Goal: Task Accomplishment & Management: Use online tool/utility

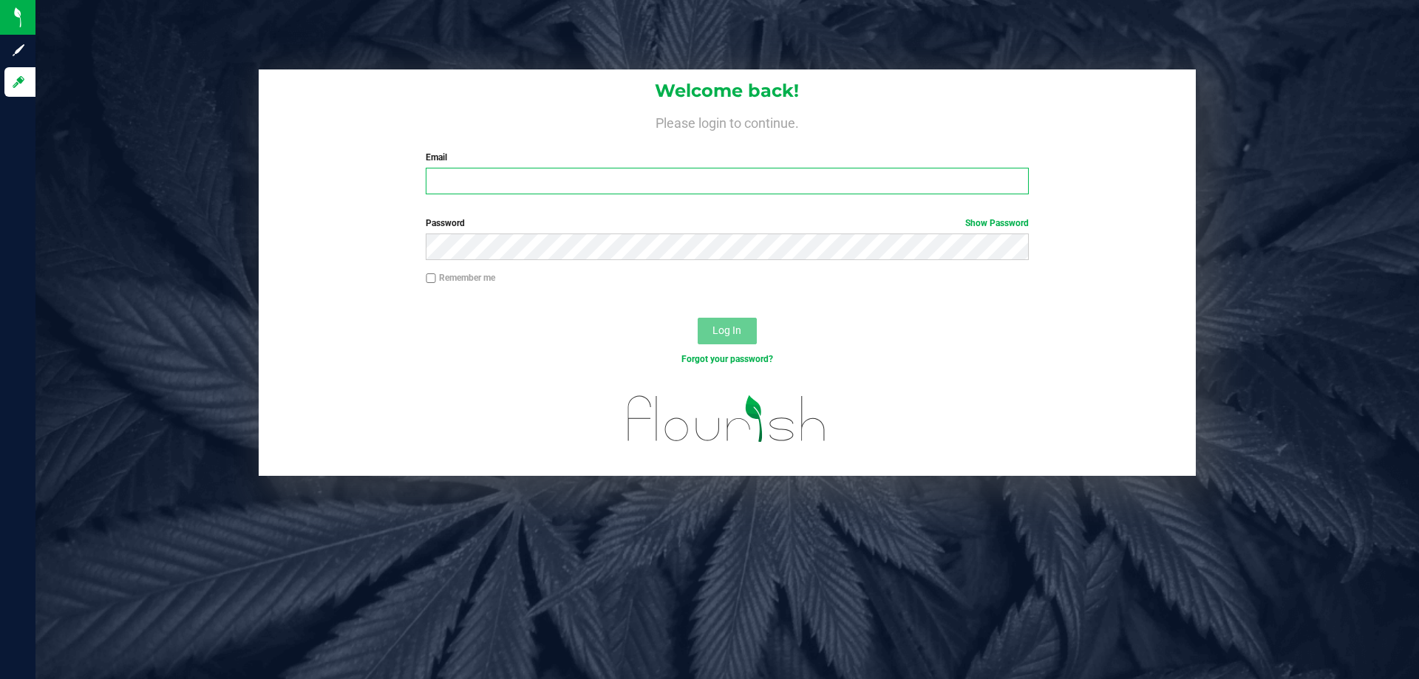
click at [478, 177] on input "Email" at bounding box center [727, 181] width 602 height 27
type input "[EMAIL_ADDRESS][DOMAIN_NAME]"
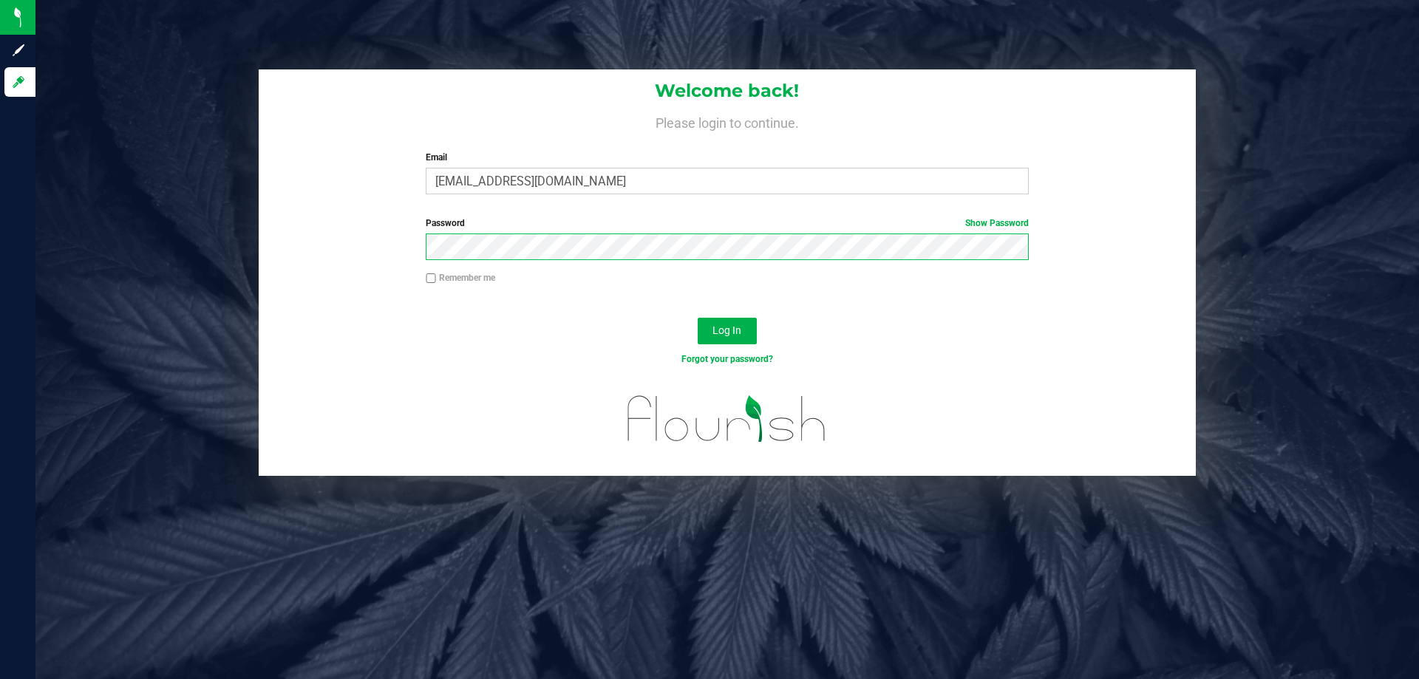
click at [697, 318] on button "Log In" at bounding box center [726, 331] width 59 height 27
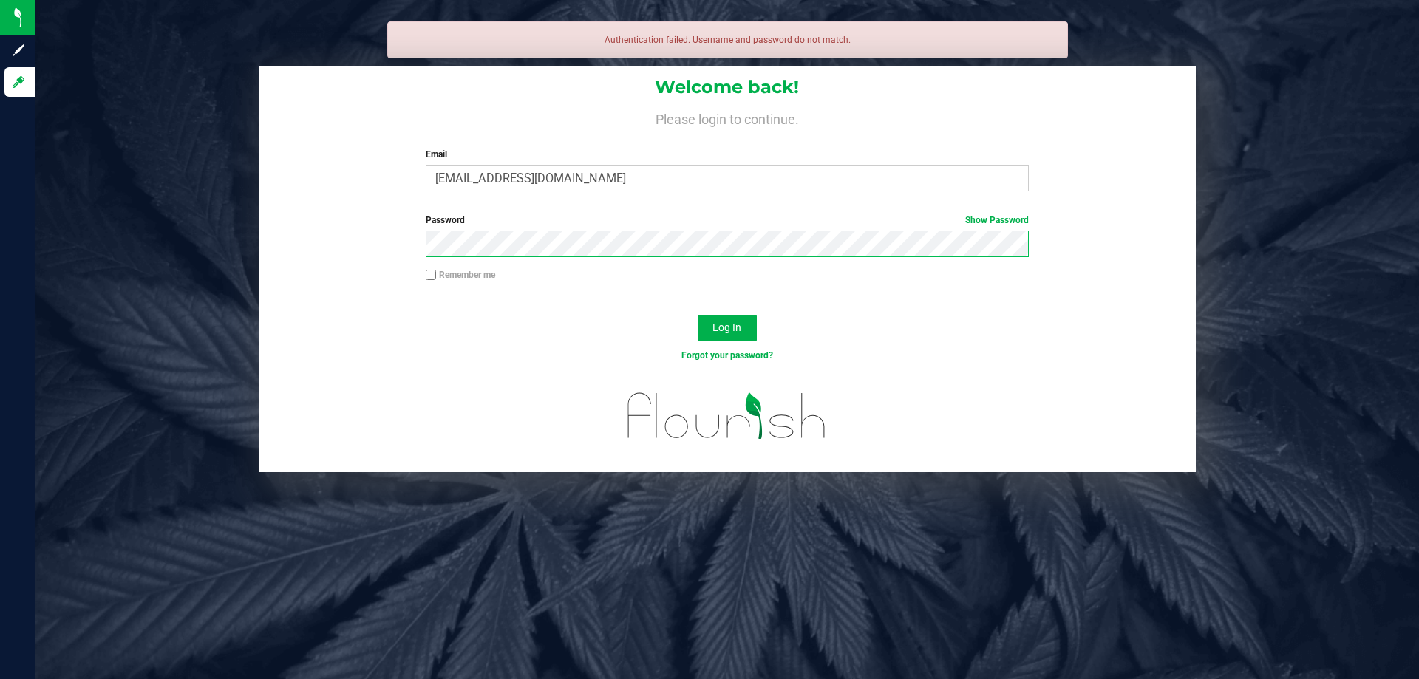
click at [697, 315] on button "Log In" at bounding box center [726, 328] width 59 height 27
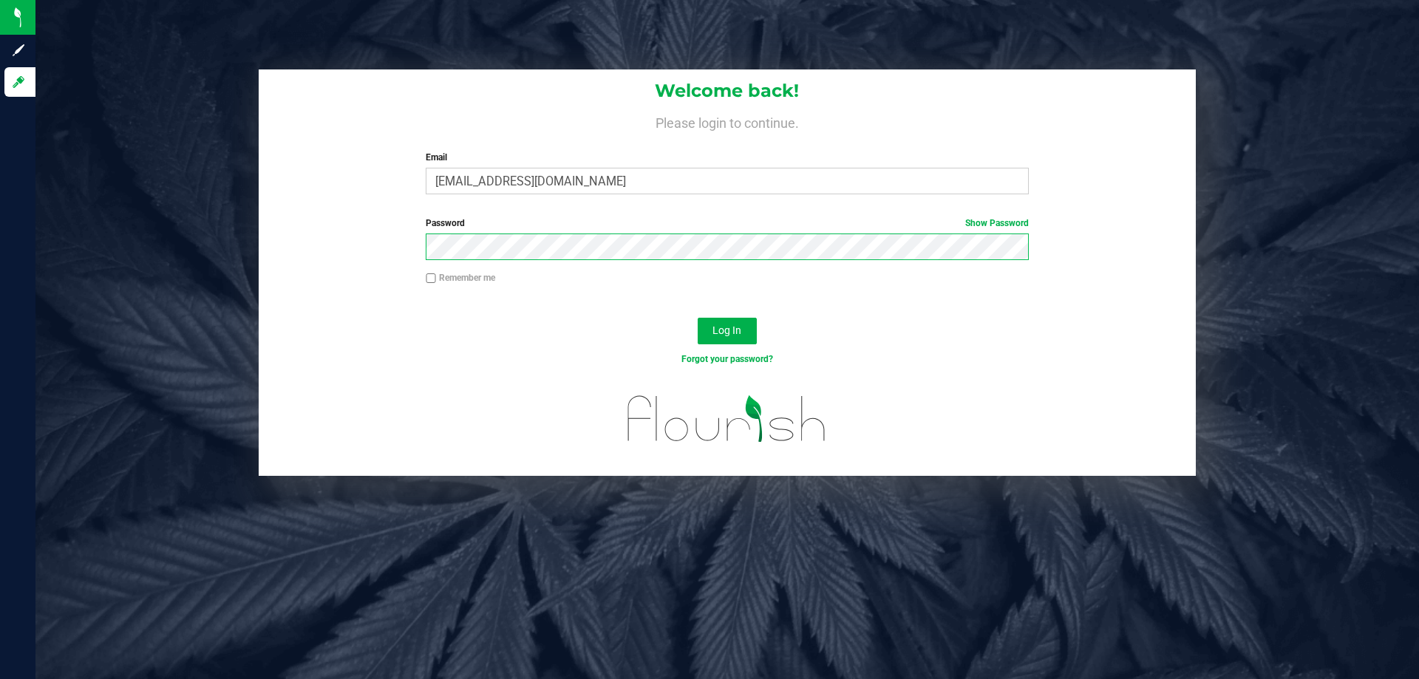
click at [697, 318] on button "Log In" at bounding box center [726, 331] width 59 height 27
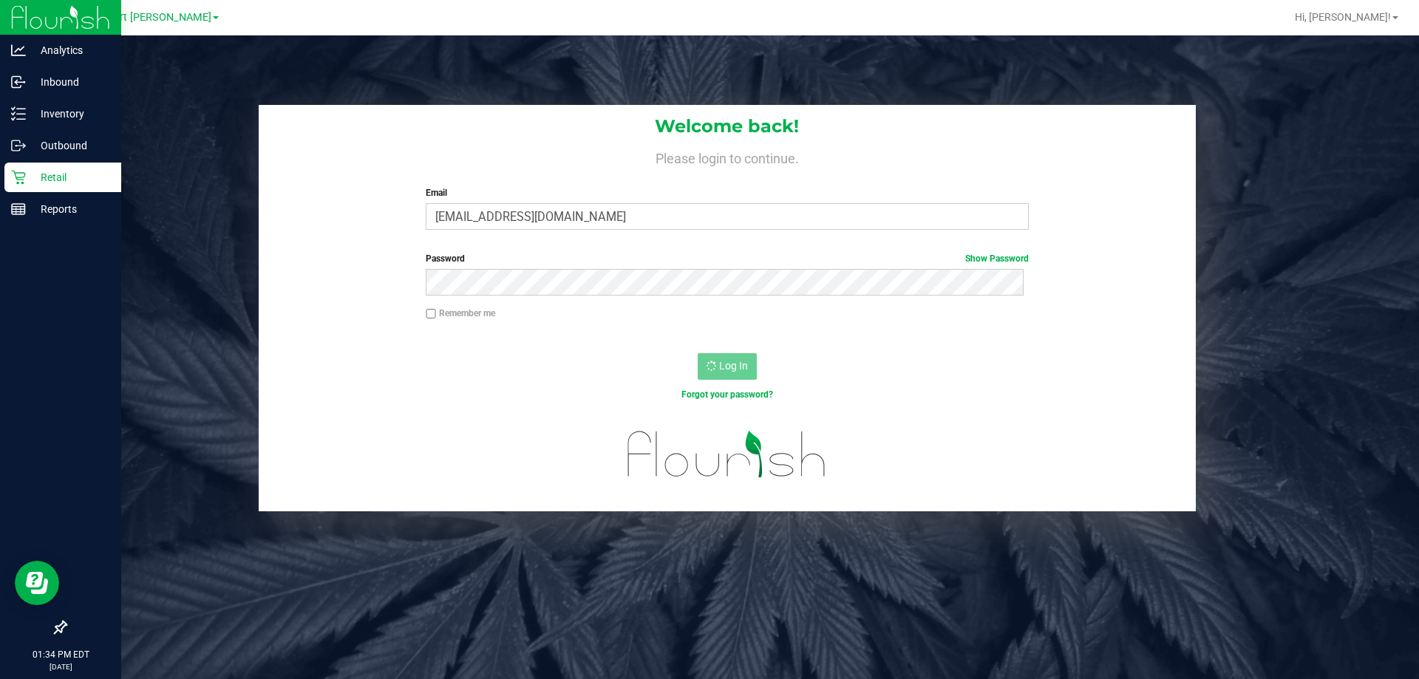
click at [16, 176] on icon at bounding box center [18, 178] width 14 height 14
click at [61, 107] on p "Inventory" at bounding box center [70, 114] width 89 height 18
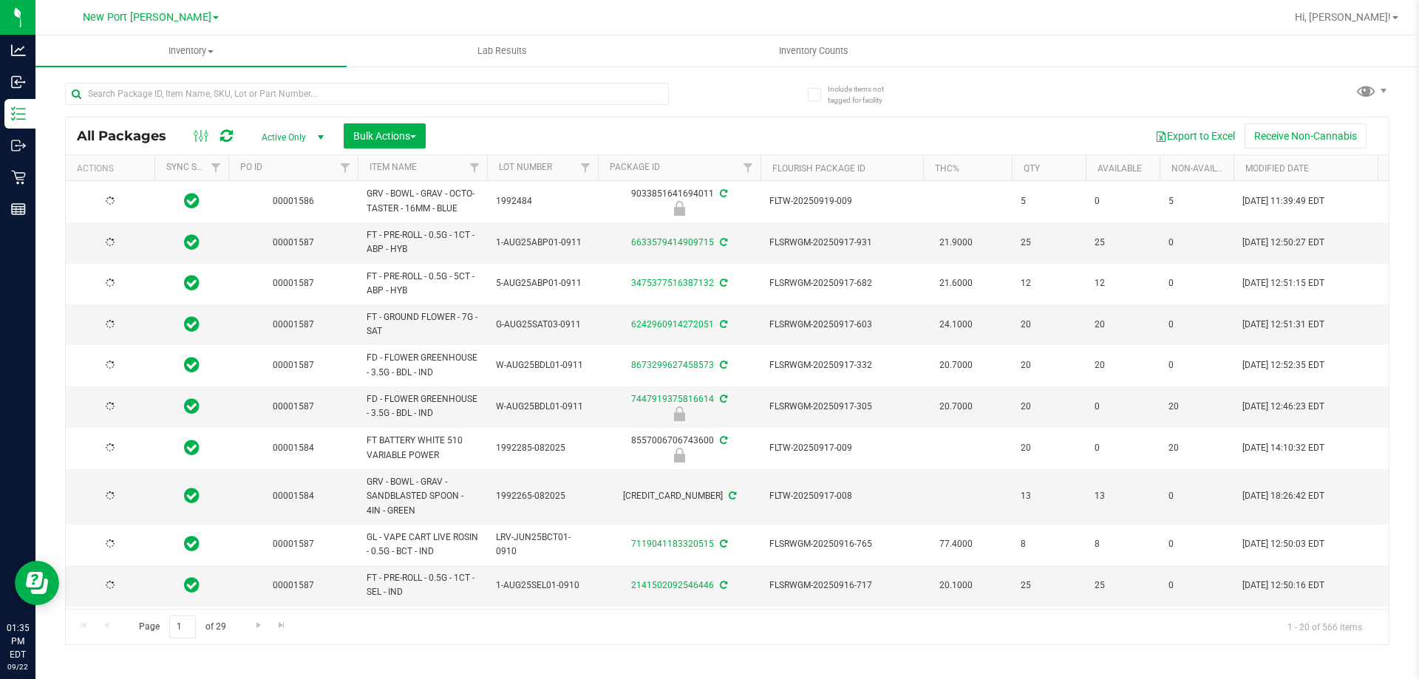
type input "[DATE]"
